Goal: Entertainment & Leisure: Consume media (video, audio)

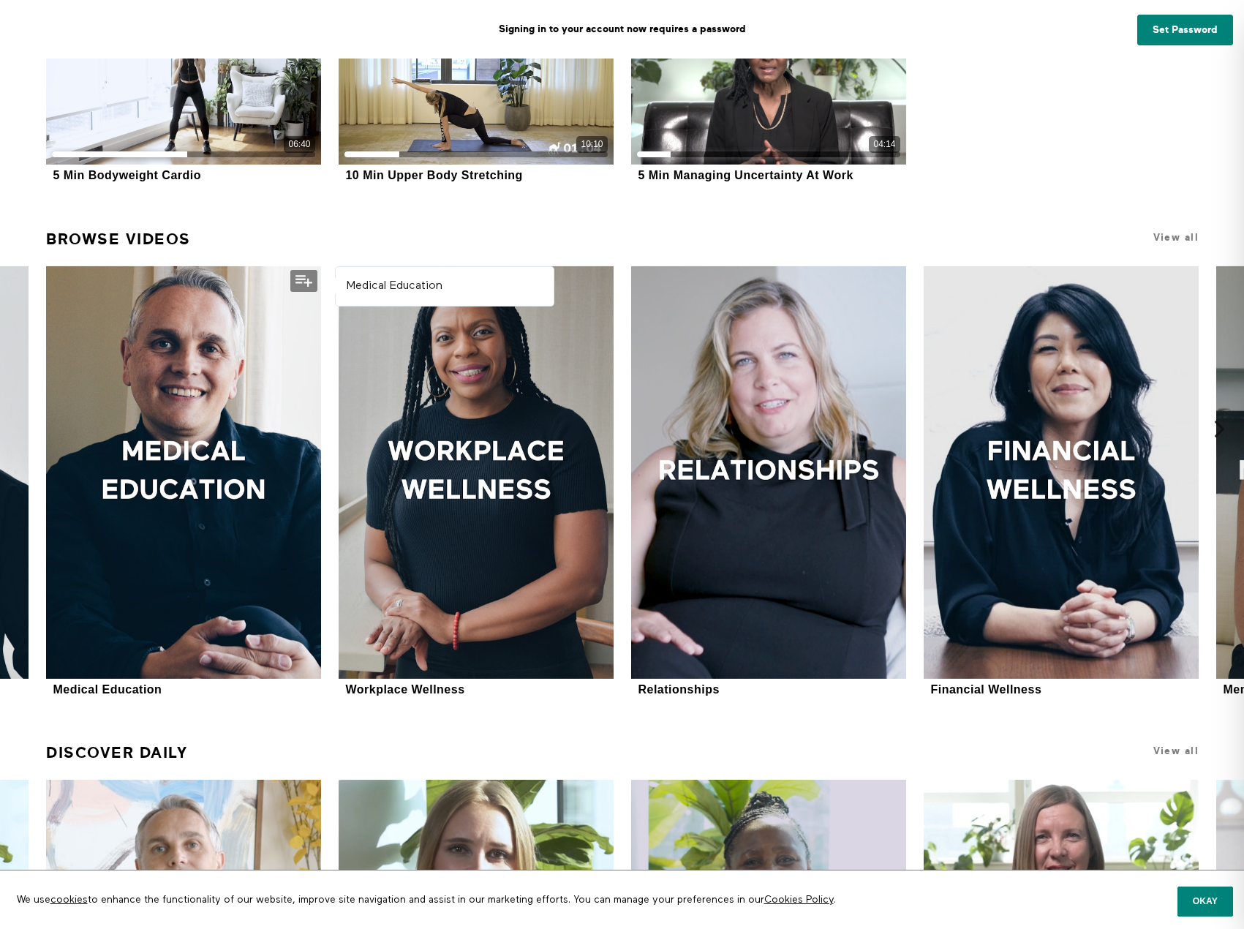
scroll to position [658, 0]
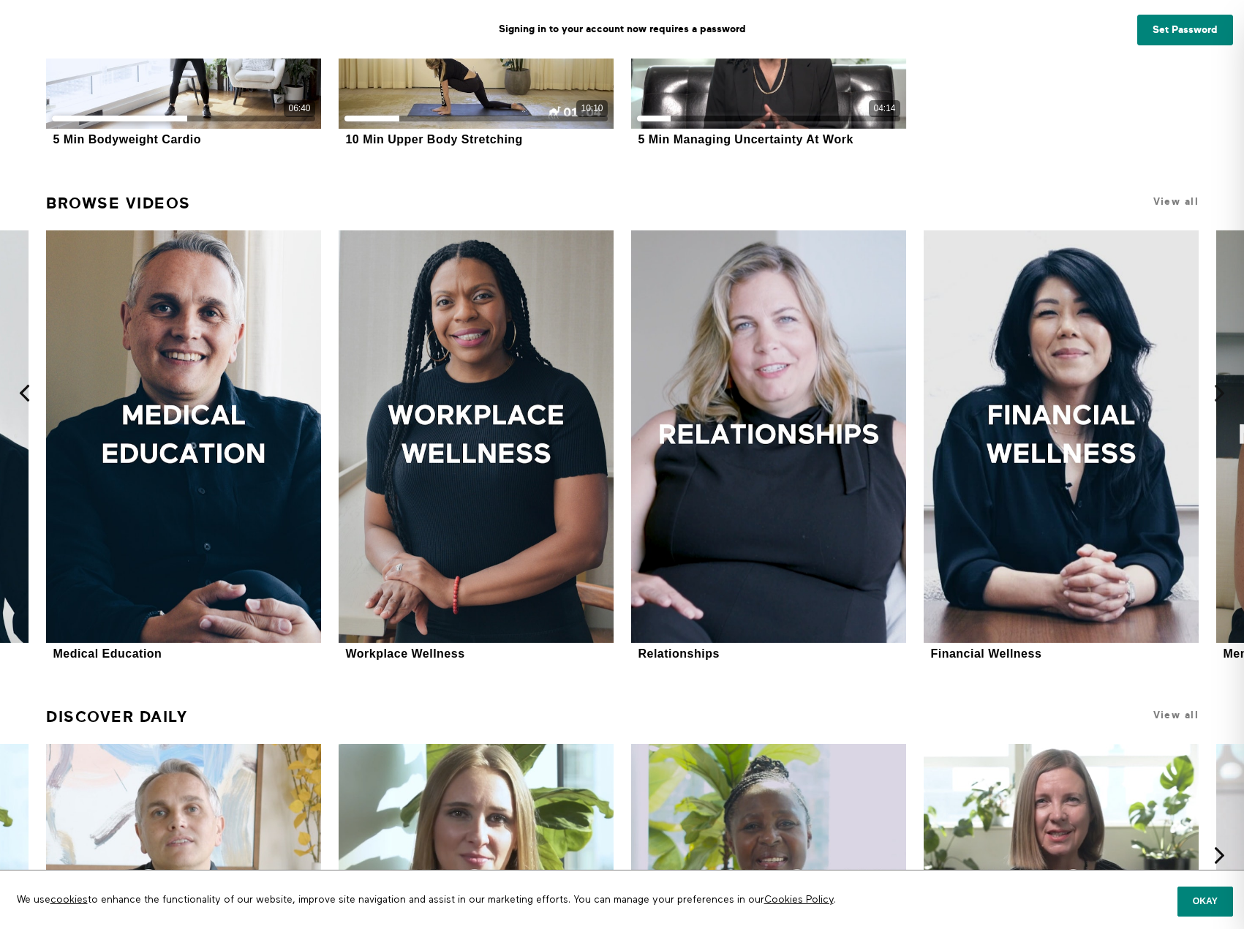
click at [26, 393] on icon at bounding box center [24, 393] width 18 height 18
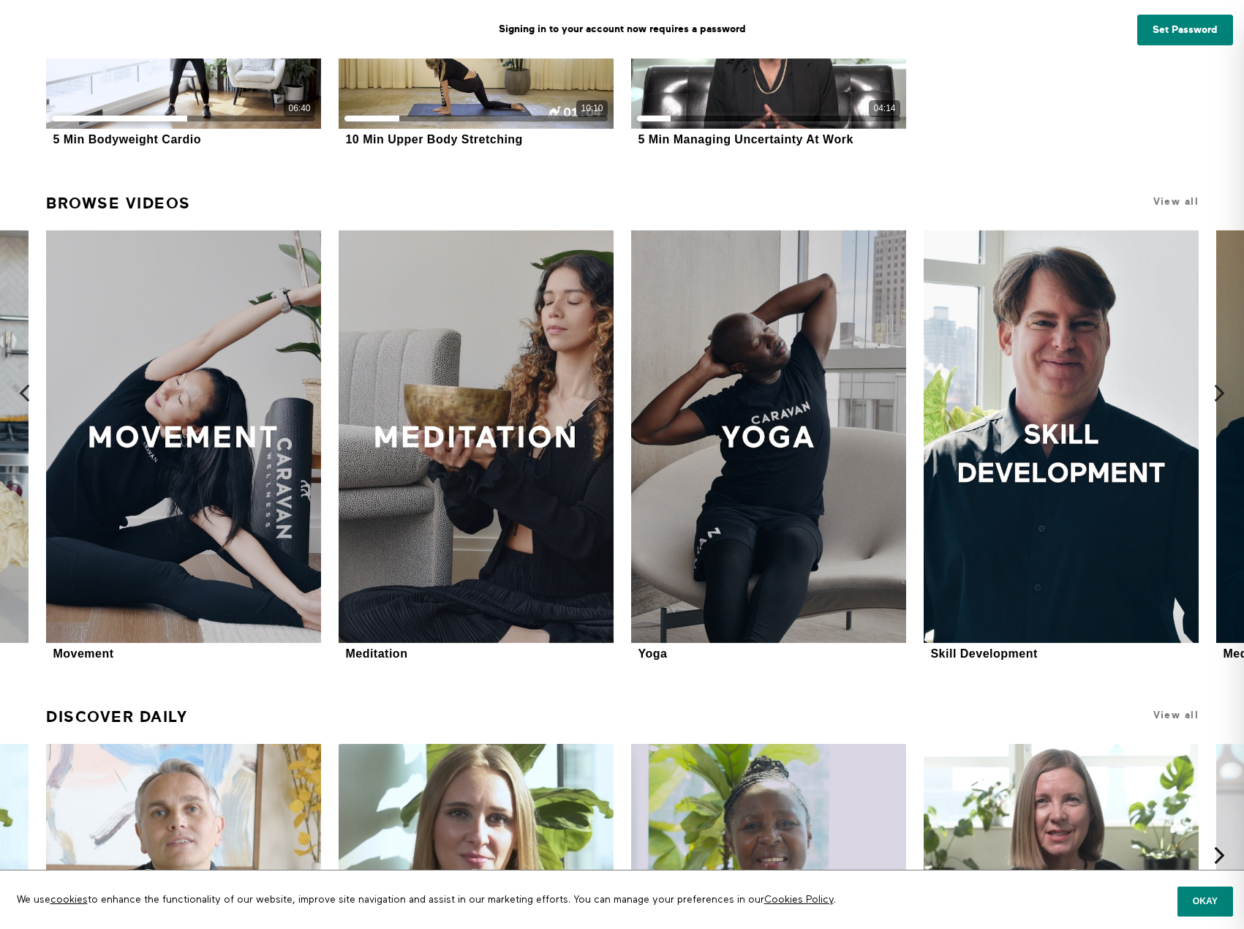
click at [25, 393] on icon at bounding box center [24, 393] width 18 height 18
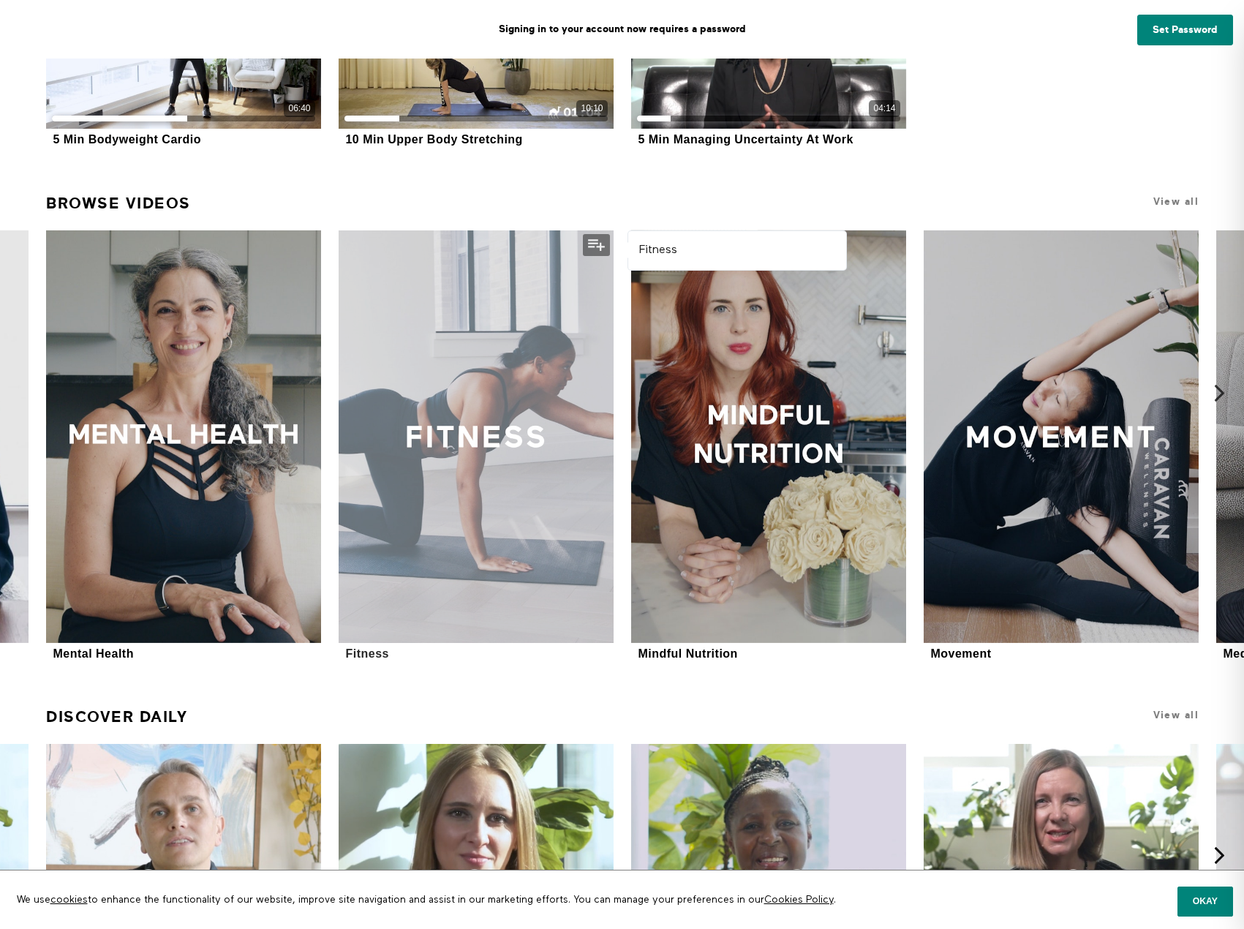
click at [453, 445] on div at bounding box center [476, 436] width 275 height 412
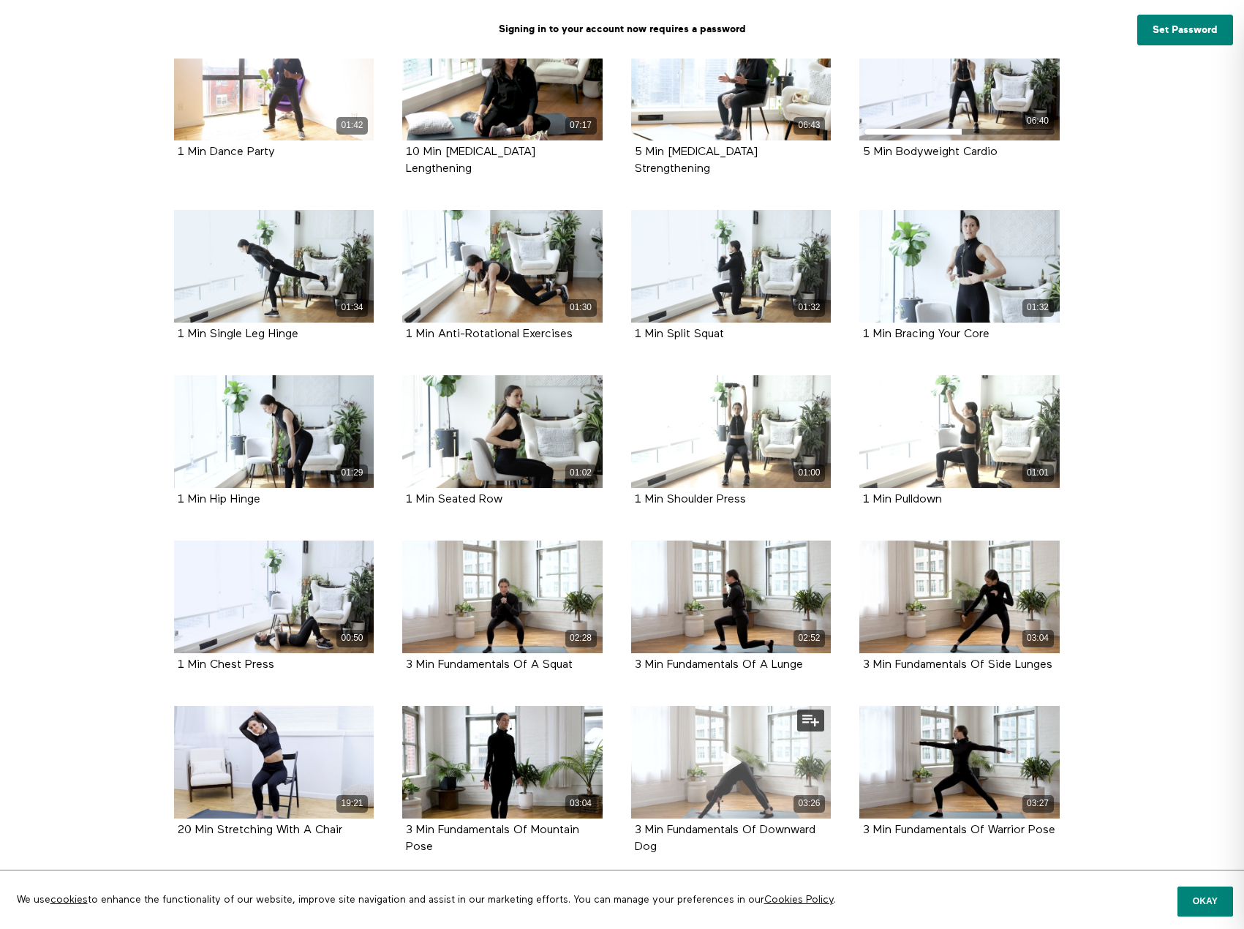
scroll to position [1736, 0]
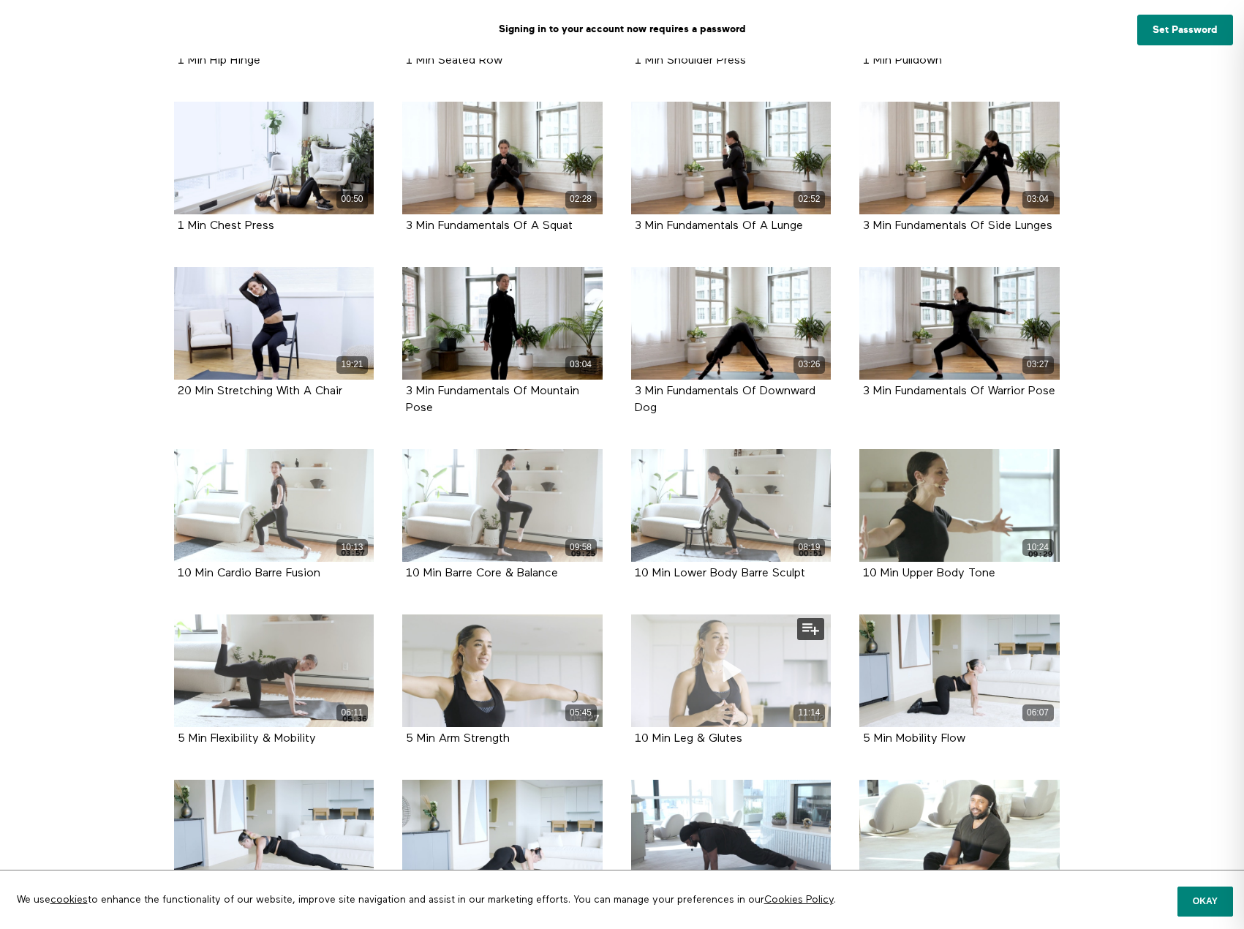
click at [699, 665] on div "11:14" at bounding box center [731, 670] width 200 height 113
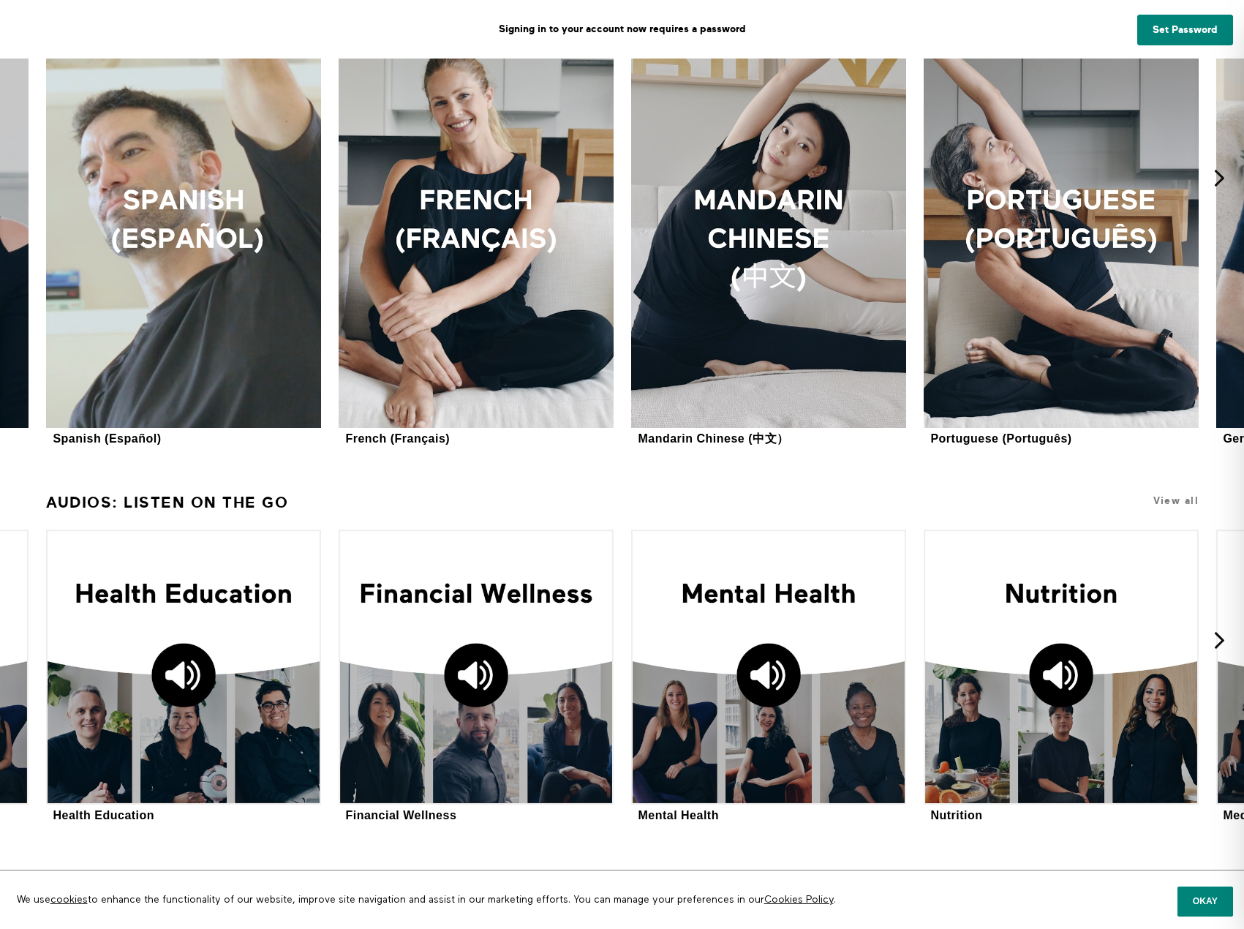
scroll to position [2128, 0]
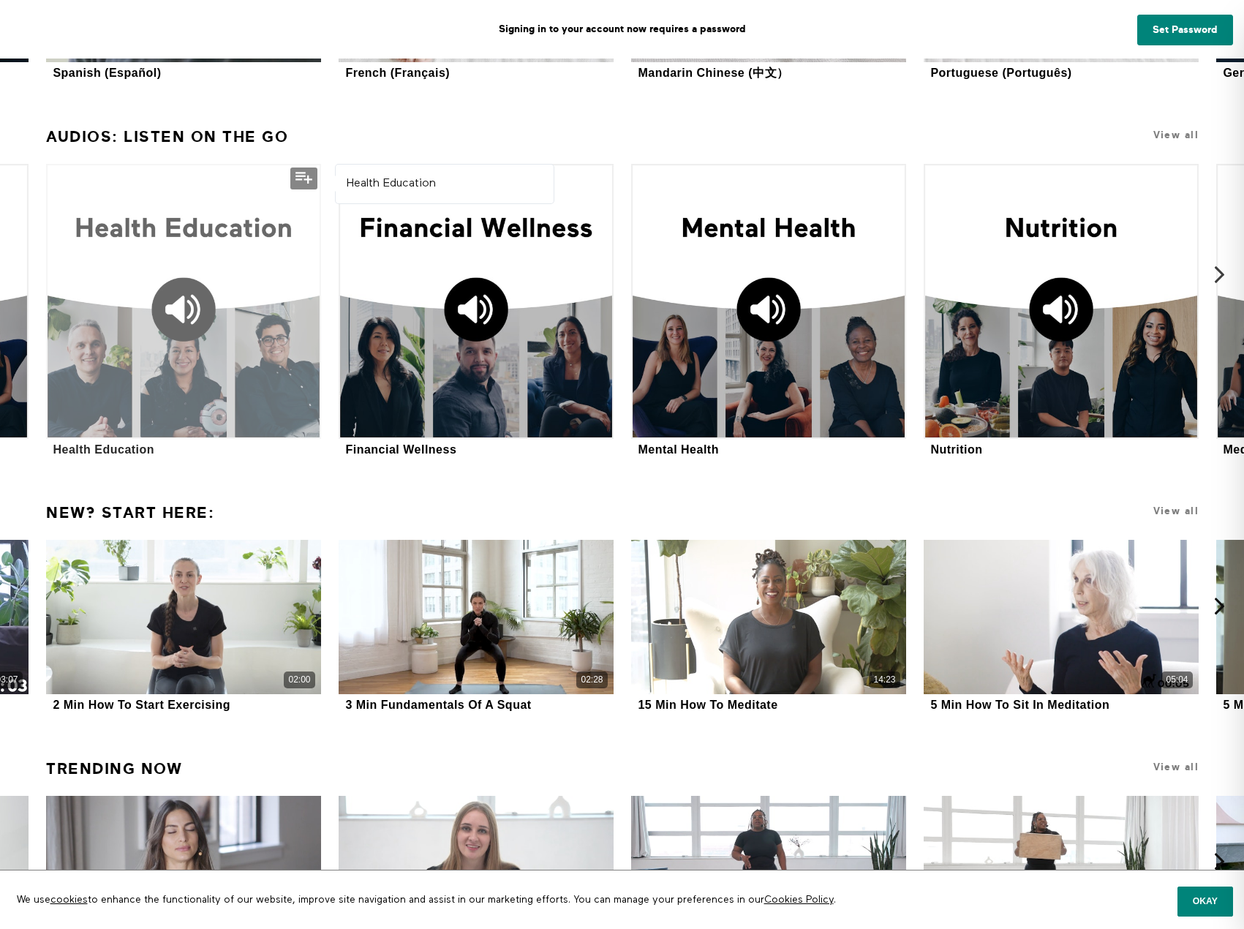
click at [249, 366] on div at bounding box center [183, 301] width 275 height 275
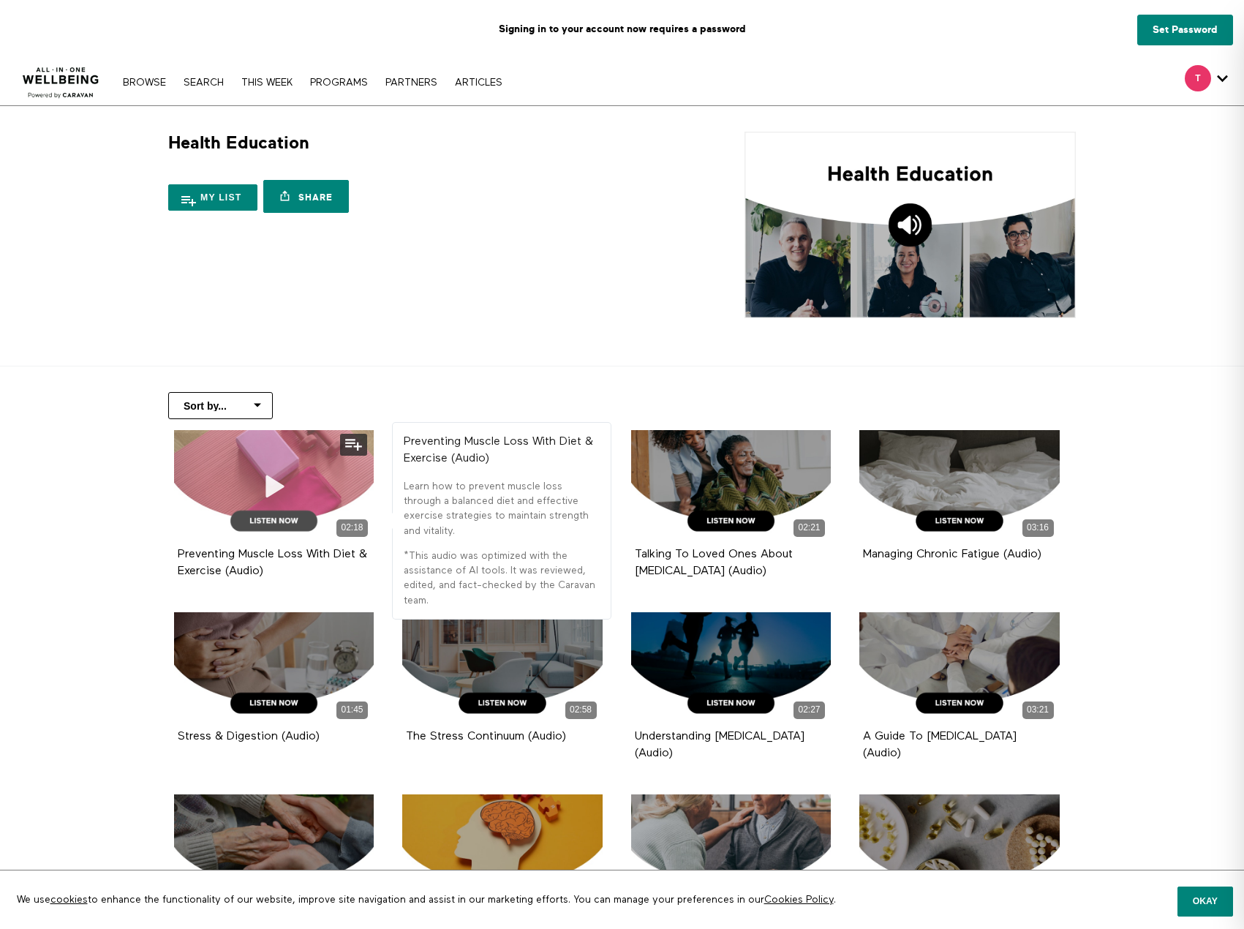
click at [274, 489] on icon at bounding box center [274, 486] width 44 height 26
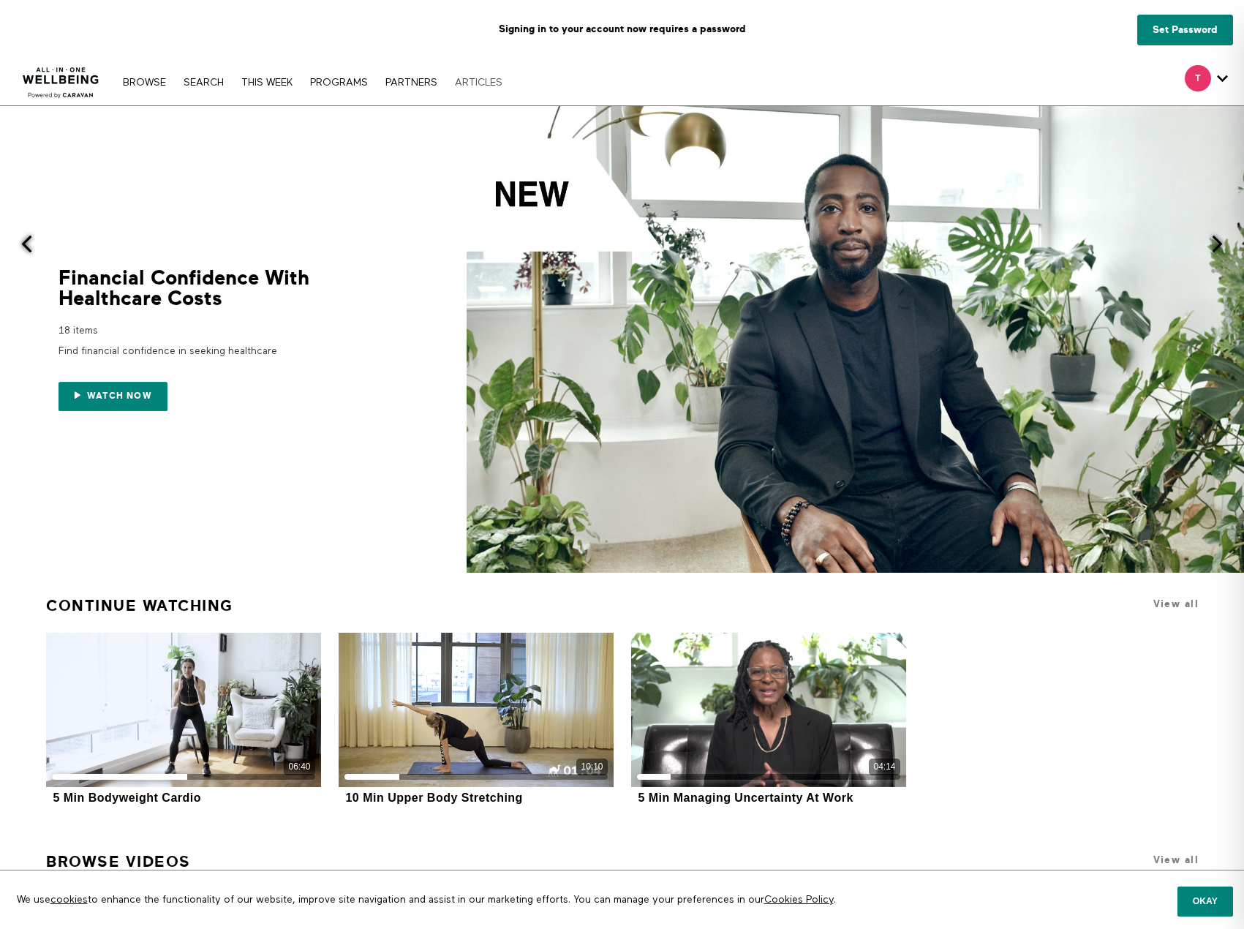
click at [471, 83] on link "ARTICLES" at bounding box center [479, 83] width 62 height 10
